Goal: Information Seeking & Learning: Learn about a topic

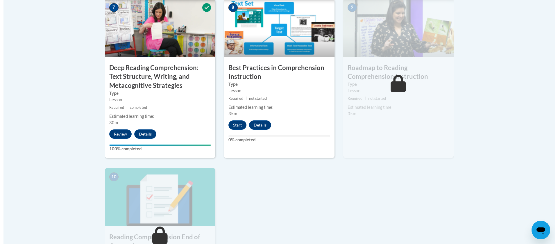
scroll to position [532, 0]
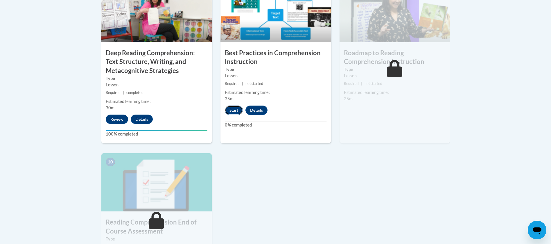
click at [233, 109] on button "Start" at bounding box center [234, 109] width 18 height 9
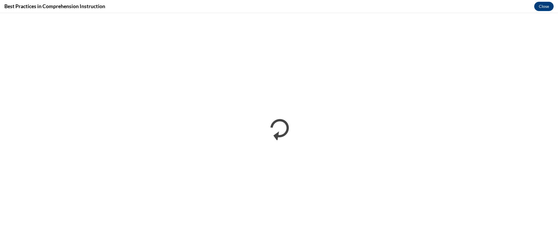
scroll to position [0, 0]
